Goal: Task Accomplishment & Management: Manage account settings

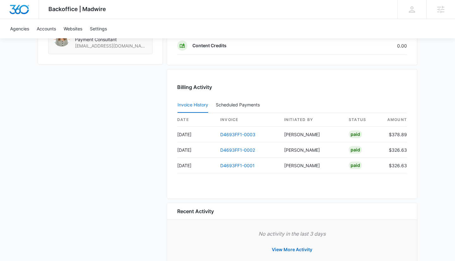
scroll to position [580, 0]
click at [237, 150] on link "D4693FF1-0002" at bounding box center [237, 149] width 35 height 5
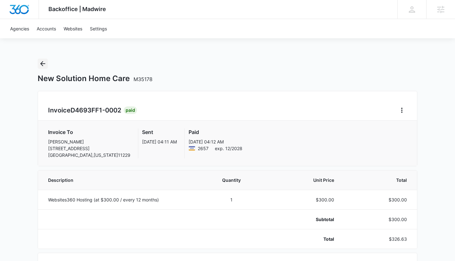
click at [43, 64] on icon "Back" at bounding box center [43, 64] width 8 height 8
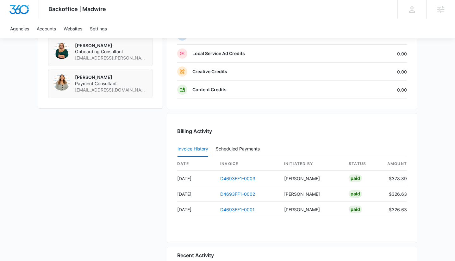
scroll to position [537, 0]
click at [242, 178] on link "D4693FF1-0003" at bounding box center [237, 177] width 35 height 5
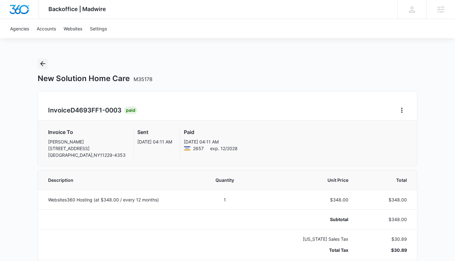
click at [41, 64] on icon "Back" at bounding box center [42, 63] width 5 height 5
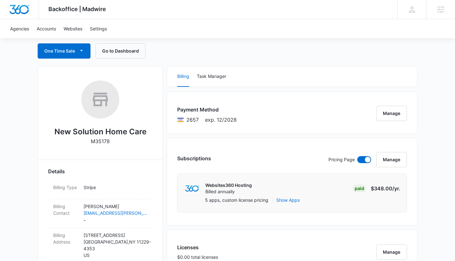
scroll to position [61, 0]
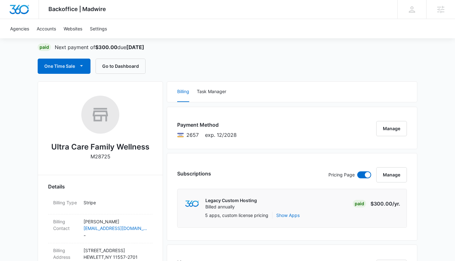
scroll to position [44, 0]
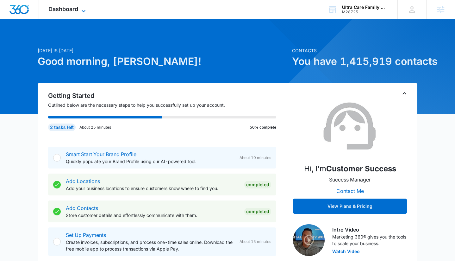
click at [85, 12] on icon at bounding box center [84, 11] width 8 height 8
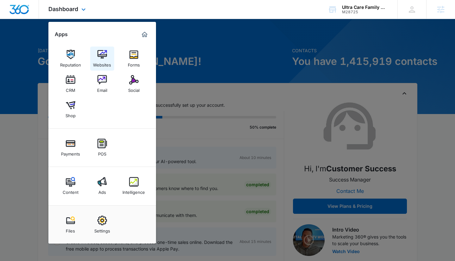
click at [99, 61] on div "Websites" at bounding box center [102, 63] width 18 height 8
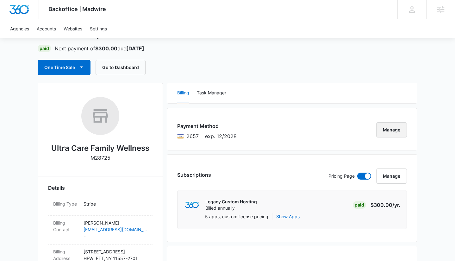
click at [398, 129] on button "Manage" at bounding box center [392, 129] width 31 height 15
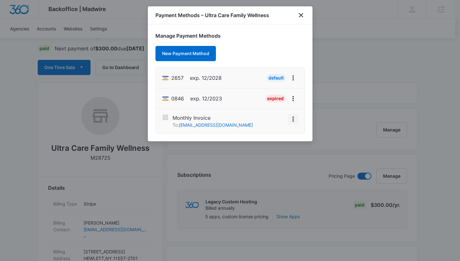
click at [292, 118] on icon "View More" at bounding box center [294, 119] width 8 height 8
click at [281, 103] on div "Activate" at bounding box center [274, 101] width 17 height 4
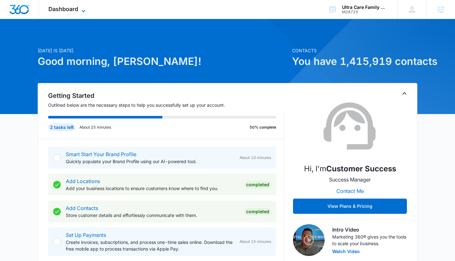
click at [74, 7] on span "Dashboard" at bounding box center [63, 9] width 30 height 7
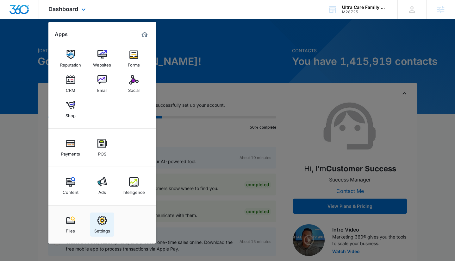
click at [103, 221] on img at bounding box center [103, 221] width 10 height 10
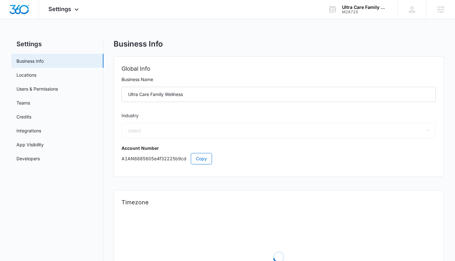
select select "33"
select select "US"
select select "America/[GEOGRAPHIC_DATA]"
click at [34, 92] on link "Users & Permissions" at bounding box center [36, 89] width 41 height 7
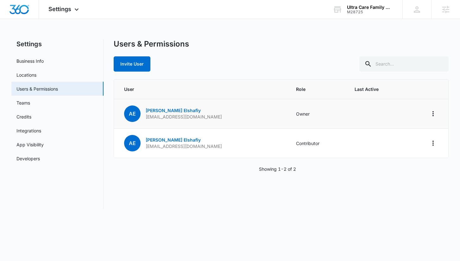
click at [157, 118] on p "[EMAIL_ADDRESS][DOMAIN_NAME]" at bounding box center [184, 117] width 76 height 6
copy p "[EMAIL_ADDRESS][DOMAIN_NAME]"
click at [356, 7] on div "Ultra Care Family Wellness" at bounding box center [370, 7] width 46 height 5
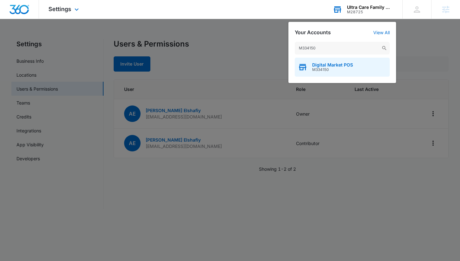
type input "M334150"
click at [319, 65] on span "Digital Market POS" at bounding box center [332, 64] width 41 height 5
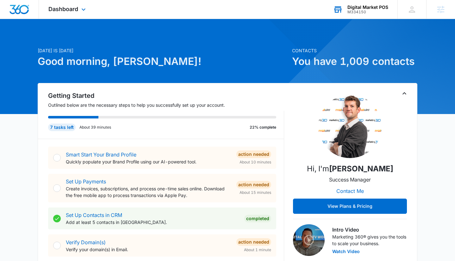
click at [68, 13] on div "Dashboard Apps Reputation Websites Forms CRM Email Social POS Content Ads Intel…" at bounding box center [68, 9] width 58 height 19
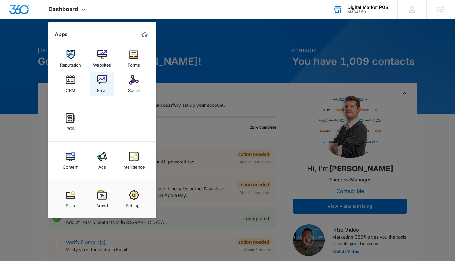
click at [105, 77] on img at bounding box center [103, 80] width 10 height 10
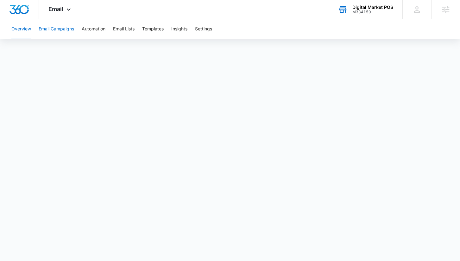
click at [50, 31] on button "Email Campaigns" at bounding box center [56, 29] width 35 height 20
click at [160, 31] on button "Templates" at bounding box center [153, 29] width 22 height 20
click at [64, 31] on button "Email Campaigns" at bounding box center [56, 29] width 35 height 20
